Goal: Task Accomplishment & Management: Complete application form

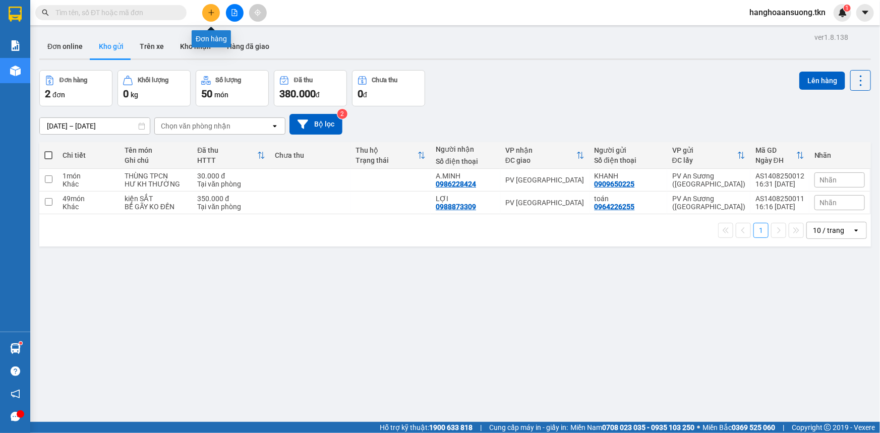
click at [205, 15] on button at bounding box center [211, 13] width 18 height 18
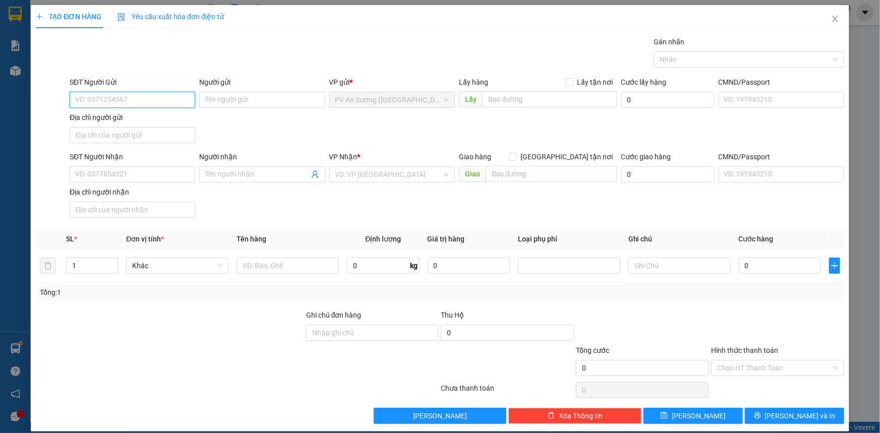
click at [136, 102] on input "SĐT Người Gửi" at bounding box center [133, 100] width 126 height 16
click at [166, 119] on div "0909341881 - TUẤN" at bounding box center [131, 119] width 112 height 11
type input "0909341881"
type input "TUẤN"
type input "0969271274"
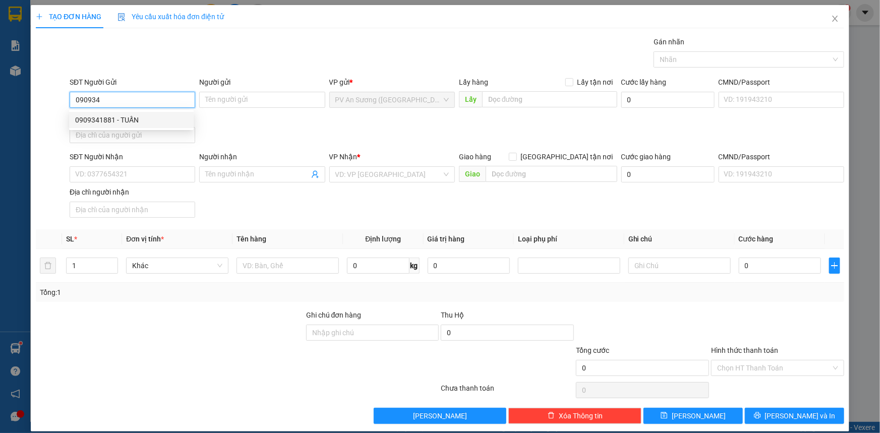
type input "HƯƠNG"
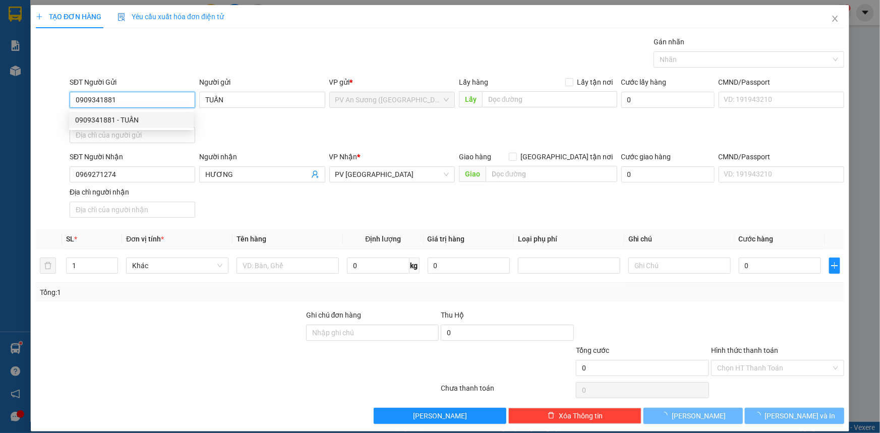
type input "20.000"
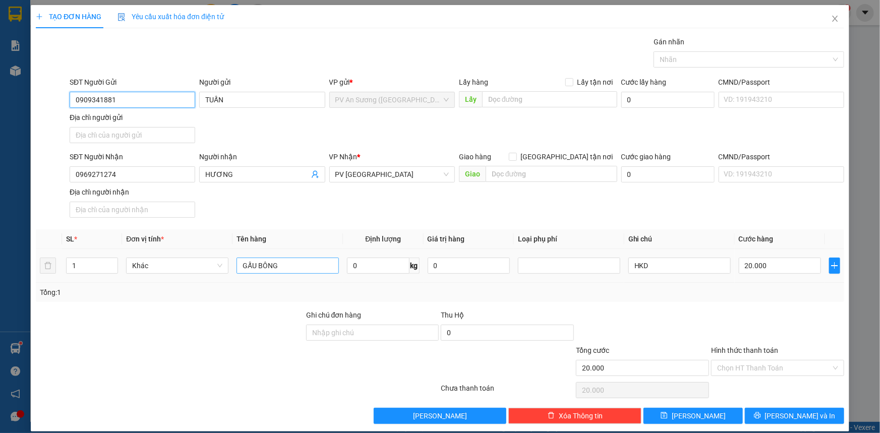
type input "0909341881"
click at [297, 268] on input "GẤU BÔNG" at bounding box center [288, 266] width 102 height 16
type input "v"
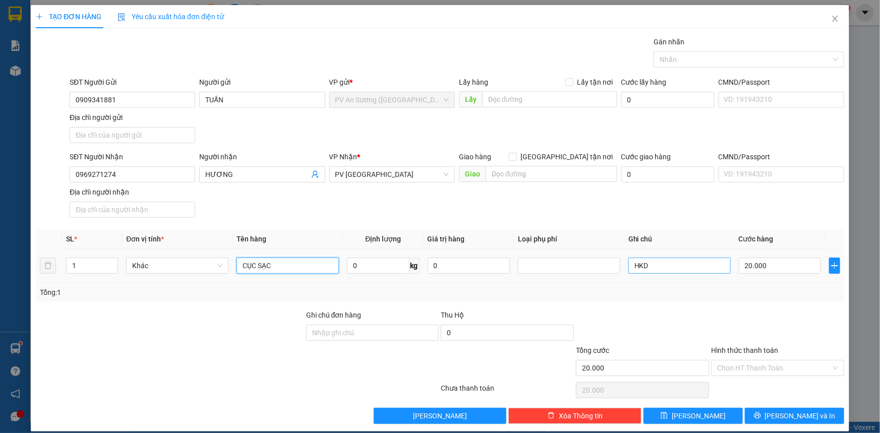
type input "CỤC SẠC"
click at [632, 270] on input "HKD" at bounding box center [679, 266] width 102 height 16
type input "HƯ KHÔNG ĐỀN"
click at [731, 370] on input "Hình thức thanh toán" at bounding box center [774, 368] width 114 height 15
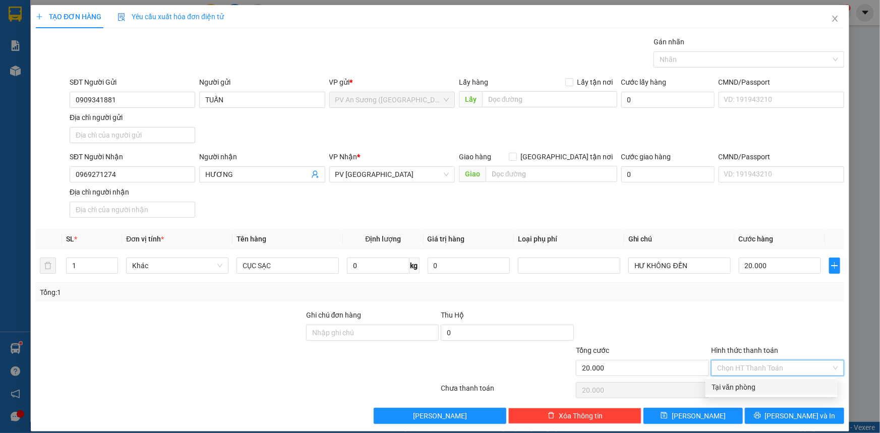
click at [731, 386] on div "Tại văn phòng" at bounding box center [772, 387] width 120 height 11
type input "0"
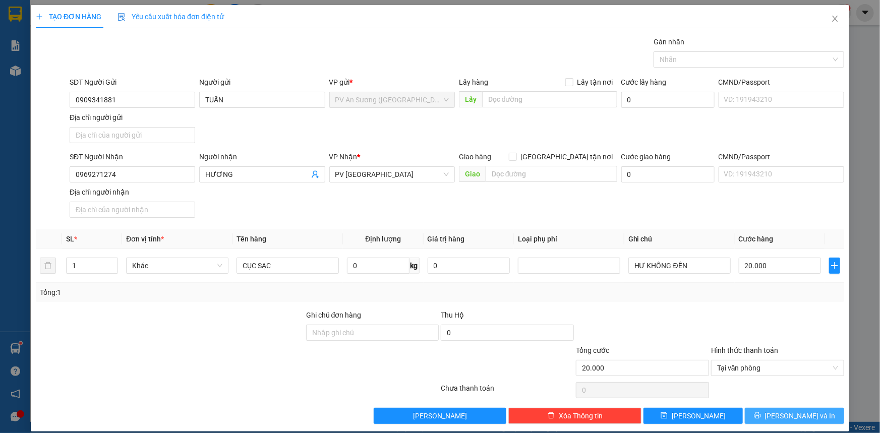
click at [778, 417] on button "[PERSON_NAME] và In" at bounding box center [794, 416] width 99 height 16
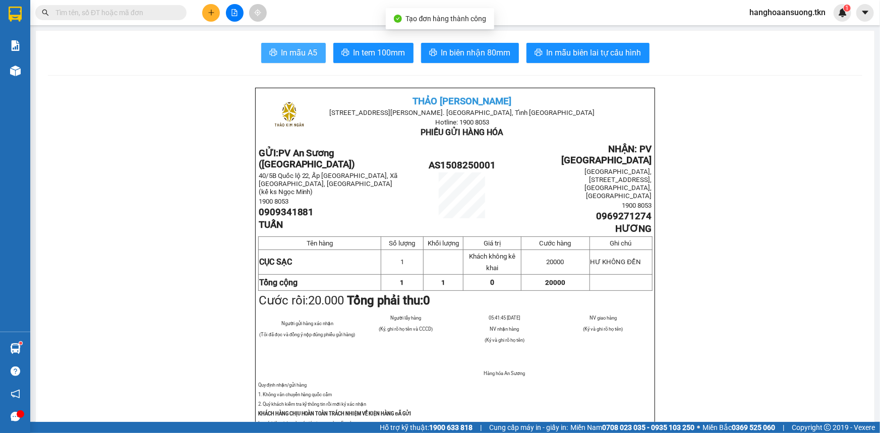
click at [303, 55] on span "In mẫu A5" at bounding box center [299, 52] width 36 height 13
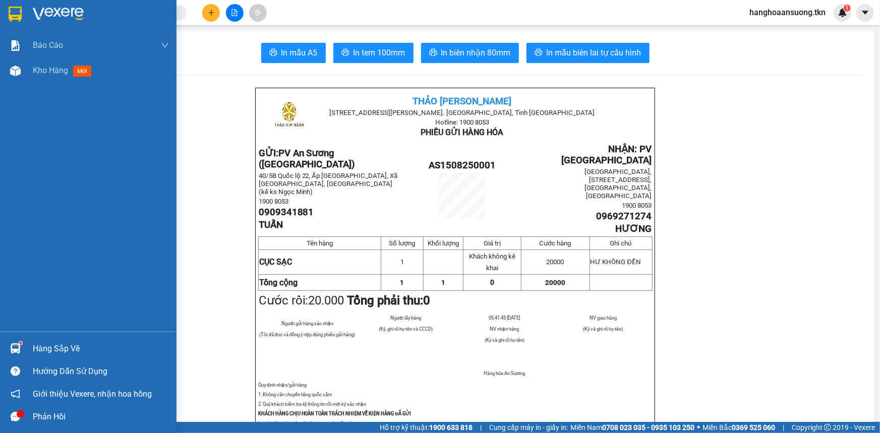
click at [25, 348] on div "Hàng sắp về" at bounding box center [88, 348] width 177 height 23
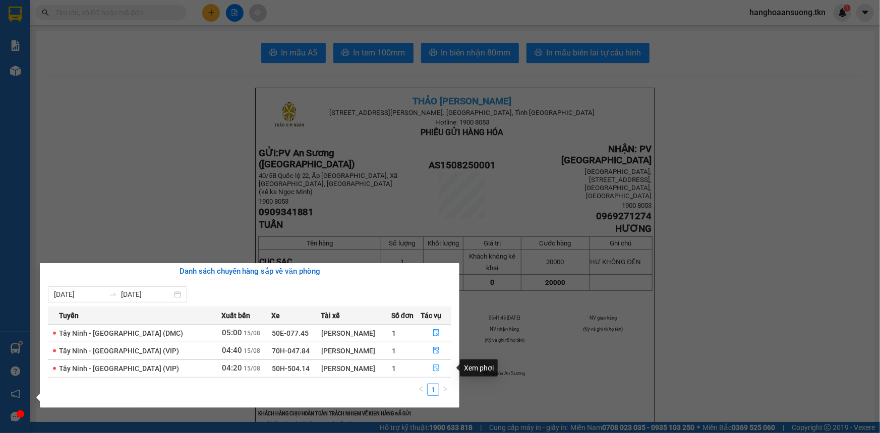
click at [434, 370] on icon "file-done" at bounding box center [436, 368] width 7 height 7
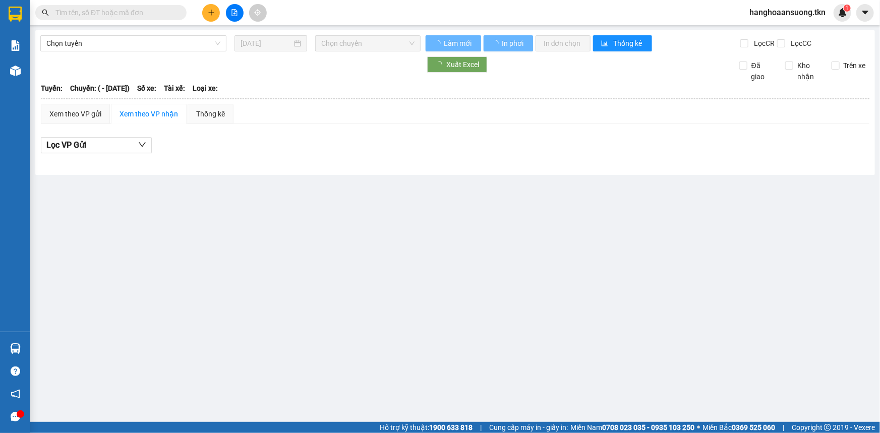
type input "[DATE]"
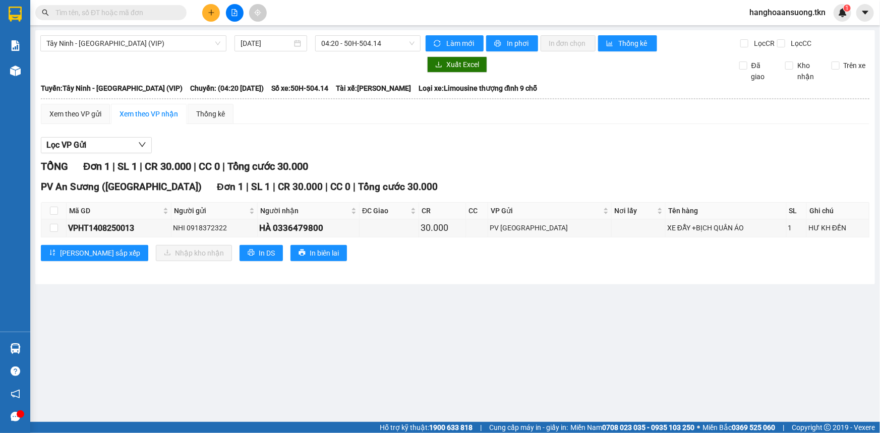
click at [59, 212] on th at bounding box center [53, 211] width 25 height 17
click at [54, 210] on input "checkbox" at bounding box center [54, 211] width 8 height 8
checkbox input "true"
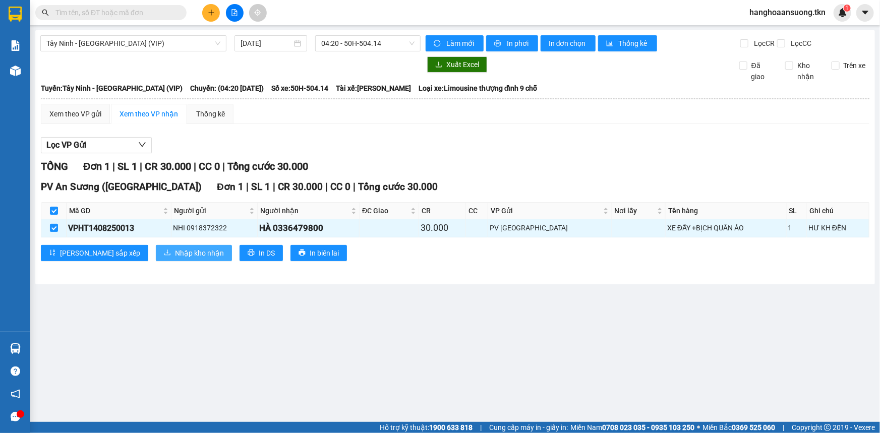
click at [164, 251] on icon "download" at bounding box center [167, 252] width 7 height 7
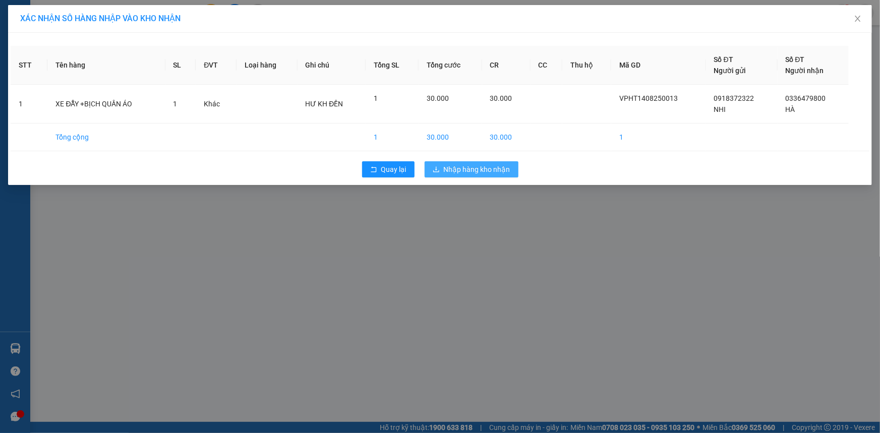
click at [452, 171] on span "Nhập hàng kho nhận" at bounding box center [477, 169] width 67 height 11
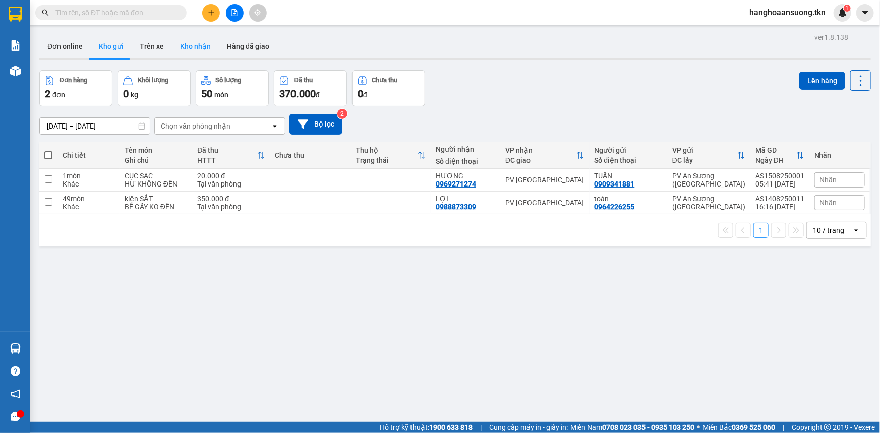
click at [185, 50] on button "Kho nhận" at bounding box center [195, 46] width 47 height 24
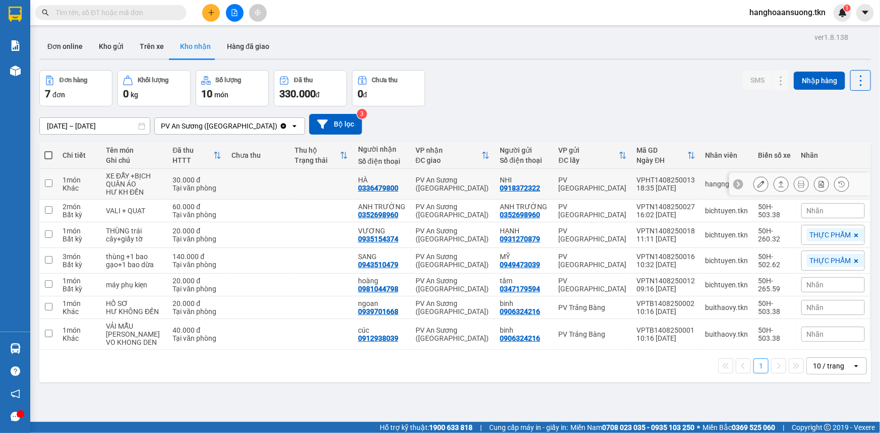
click at [284, 191] on td at bounding box center [258, 184] width 64 height 31
checkbox input "true"
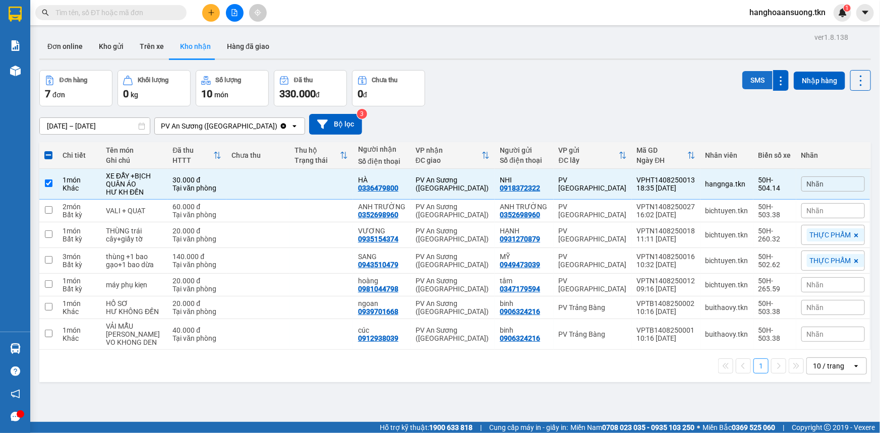
click at [742, 76] on button "SMS" at bounding box center [757, 80] width 30 height 18
